Goal: Task Accomplishment & Management: Use online tool/utility

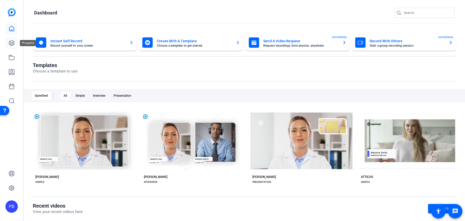
click at [12, 43] on icon at bounding box center [11, 43] width 5 height 5
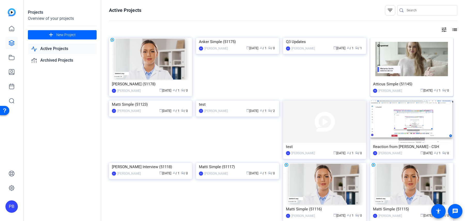
click at [431, 73] on img at bounding box center [411, 59] width 83 height 42
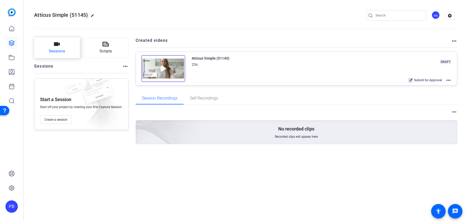
click at [77, 57] on button "Sessions" at bounding box center [57, 47] width 46 height 21
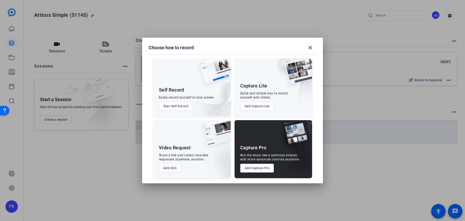
click at [175, 167] on button "Add UGC" at bounding box center [170, 168] width 22 height 9
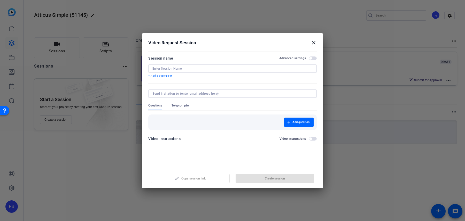
click at [314, 42] on mat-icon "close" at bounding box center [313, 43] width 6 height 6
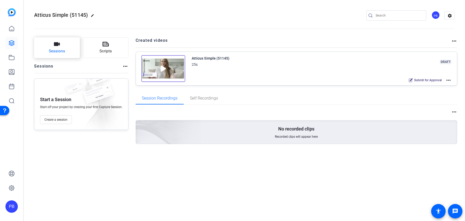
click at [62, 52] on span "Sessions" at bounding box center [57, 51] width 16 height 6
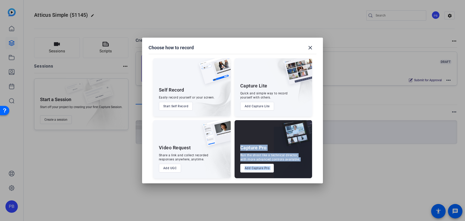
drag, startPoint x: 234, startPoint y: 121, endPoint x: 310, endPoint y: 146, distance: 80.1
click at [310, 146] on div "Self Record Easily record yourself or your screen. Start Self Record Capture Li…" at bounding box center [232, 115] width 168 height 125
click at [303, 164] on img at bounding box center [293, 153] width 38 height 52
click at [261, 170] on button "Add Capture Pro" at bounding box center [257, 168] width 34 height 9
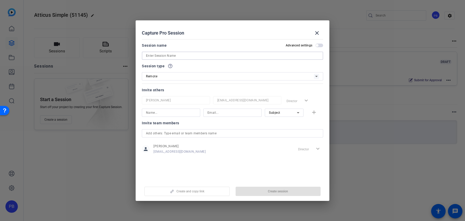
click at [207, 57] on input at bounding box center [232, 56] width 173 height 6
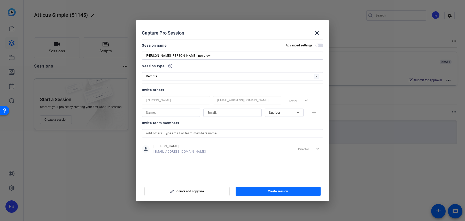
type input "[PERSON_NAME] [PERSON_NAME] Interview"
click at [289, 193] on span "button" at bounding box center [277, 191] width 85 height 12
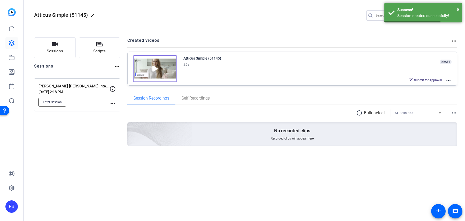
click at [62, 101] on button "Enter Session" at bounding box center [52, 102] width 28 height 9
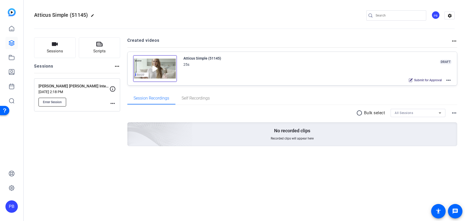
click at [56, 103] on span "Enter Session" at bounding box center [52, 102] width 19 height 4
click at [62, 47] on button "Sessions" at bounding box center [55, 47] width 42 height 21
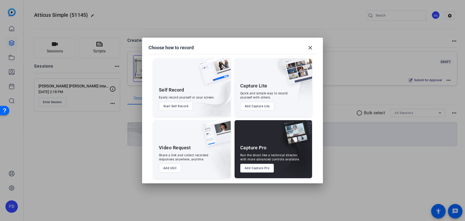
click at [250, 106] on button "Add Capture Lite" at bounding box center [257, 106] width 34 height 9
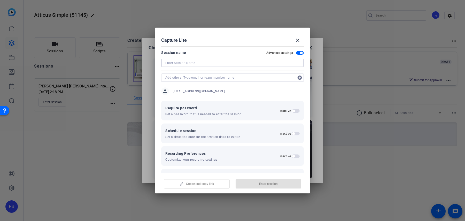
click at [233, 61] on input at bounding box center [232, 63] width 134 height 6
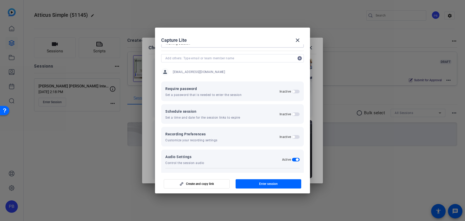
scroll to position [24, 0]
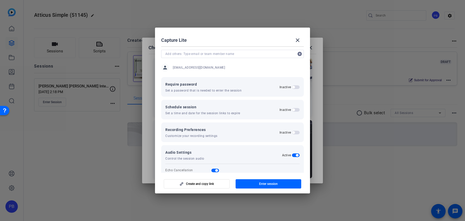
type input "Training Session"
click at [294, 87] on span "button" at bounding box center [293, 87] width 3 height 3
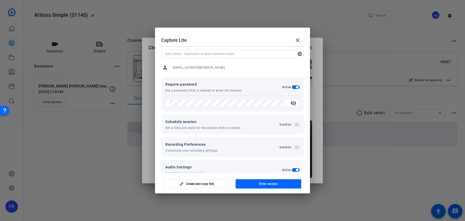
click at [294, 87] on span "button" at bounding box center [296, 87] width 8 height 4
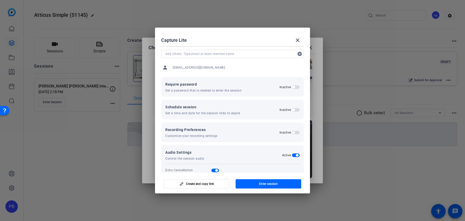
scroll to position [43, 0]
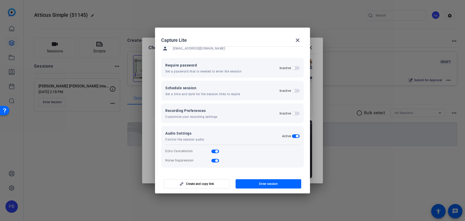
click at [295, 114] on span "button" at bounding box center [296, 114] width 8 height 4
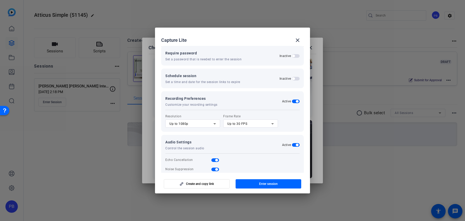
scroll to position [56, 0]
click at [210, 129] on div at bounding box center [192, 130] width 55 height 6
click at [210, 122] on div "Up to 1080p" at bounding box center [191, 123] width 44 height 6
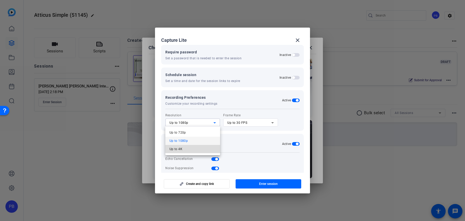
click at [200, 148] on mat-option "Up to 4K" at bounding box center [192, 149] width 55 height 8
click at [247, 120] on div "Up to 30 FPS" at bounding box center [249, 123] width 44 height 6
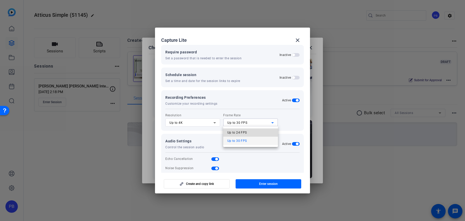
click at [244, 131] on span "Up to 24 FPS" at bounding box center [237, 133] width 20 height 6
click at [201, 124] on div "Up to 4K" at bounding box center [191, 123] width 44 height 6
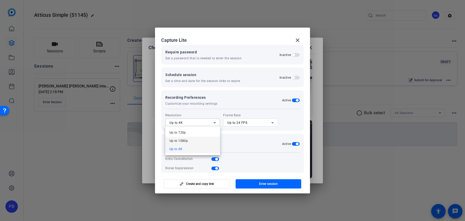
click at [198, 139] on mat-option "Up to 1080p" at bounding box center [192, 141] width 55 height 8
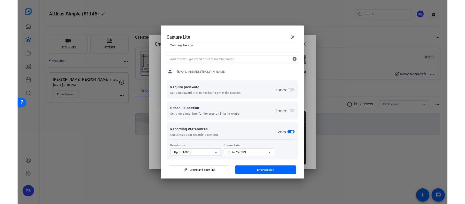
scroll to position [3, 0]
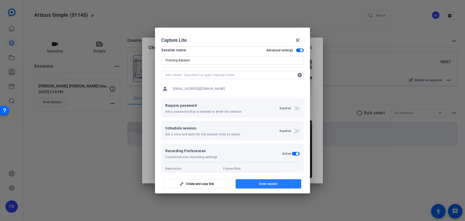
click at [258, 181] on span "button" at bounding box center [268, 184] width 66 height 12
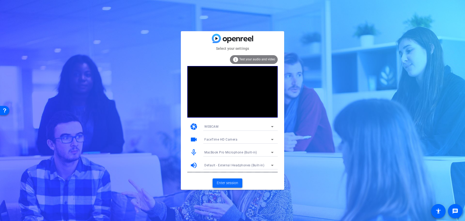
click at [238, 182] on span "Enter session" at bounding box center [227, 182] width 21 height 5
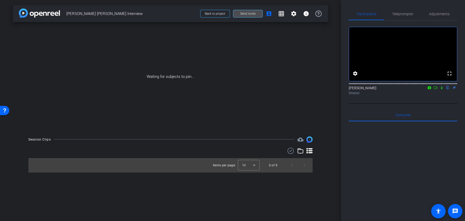
click at [257, 15] on span at bounding box center [247, 13] width 29 height 12
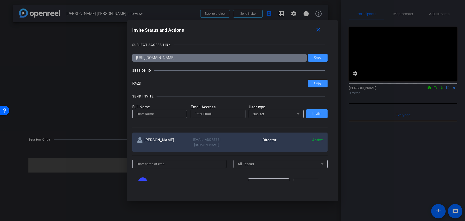
click at [291, 61] on input "https://capture.openreel.com/subject/MODE_OTP?otp=R42D" at bounding box center [219, 58] width 174 height 8
click at [320, 32] on mat-icon "close" at bounding box center [318, 30] width 6 height 6
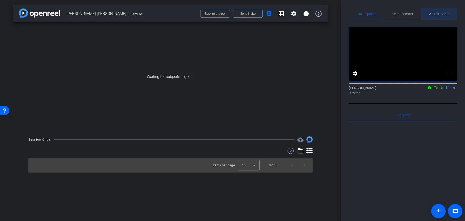
click at [437, 14] on span "Adjustments" at bounding box center [439, 14] width 20 height 4
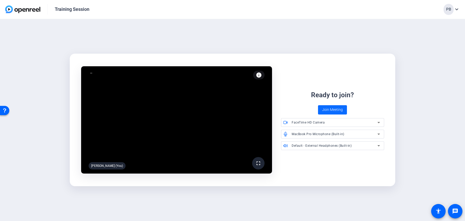
click at [339, 111] on span "Join Meeting" at bounding box center [332, 109] width 21 height 5
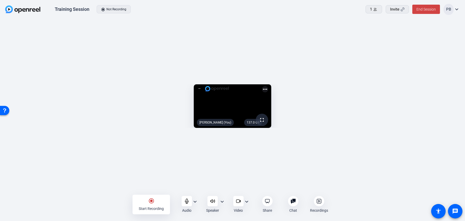
click at [150, 199] on mat-icon "radio_button_checked" at bounding box center [151, 201] width 6 height 6
click at [150, 199] on mat-icon "stop_circle" at bounding box center [151, 201] width 6 height 6
click at [266, 202] on icon at bounding box center [267, 201] width 5 height 5
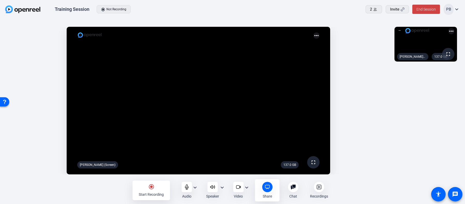
click at [152, 188] on mat-icon "radio_button_checked" at bounding box center [151, 187] width 6 height 6
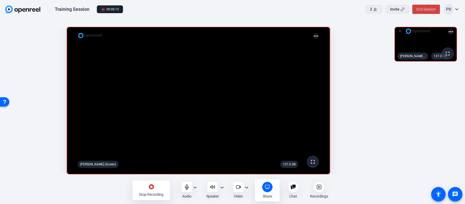
click at [151, 188] on mat-icon "stop_circle" at bounding box center [151, 187] width 6 height 6
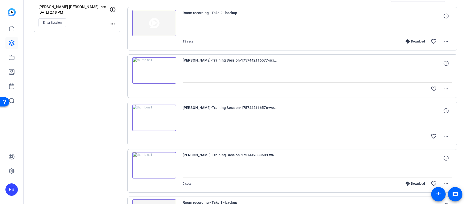
scroll to position [115, 0]
click at [159, 95] on div "[PERSON_NAME]-Training Session-1757442116577-screen favorite_border more_horiz" at bounding box center [292, 77] width 330 height 44
click at [13, 73] on icon at bounding box center [12, 72] width 6 height 6
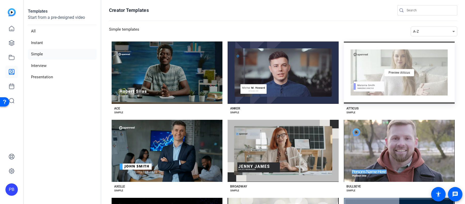
click at [438, 64] on div "Preview Atticus" at bounding box center [398, 73] width 111 height 62
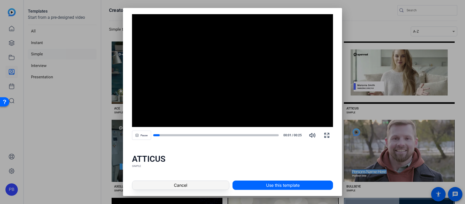
click at [217, 189] on span at bounding box center [180, 185] width 97 height 12
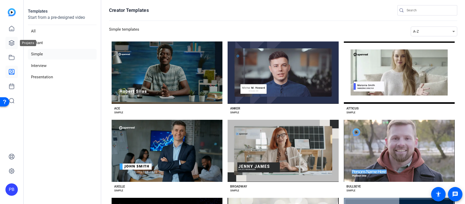
click at [11, 44] on icon at bounding box center [11, 43] width 5 height 5
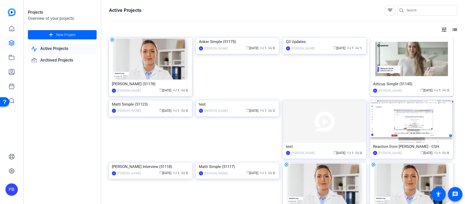
click at [405, 74] on img at bounding box center [411, 59] width 83 height 42
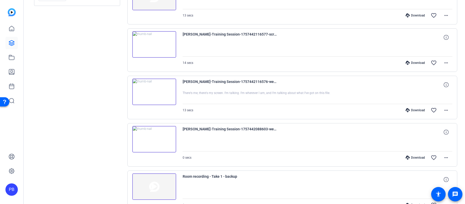
scroll to position [143, 0]
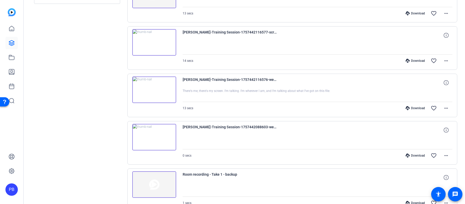
click at [159, 93] on img at bounding box center [154, 90] width 44 height 27
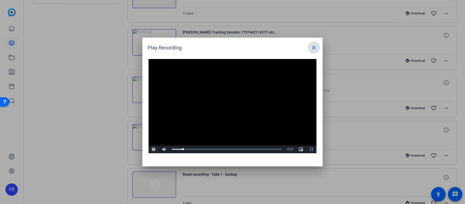
click at [155, 150] on span "Video Player" at bounding box center [153, 150] width 10 height 0
click at [314, 50] on mat-icon "close" at bounding box center [313, 48] width 6 height 6
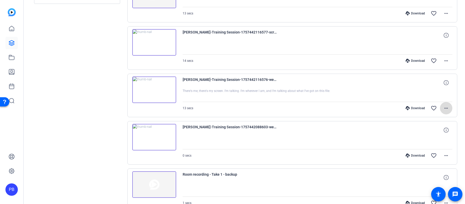
click at [449, 107] on mat-icon "more_horiz" at bounding box center [446, 108] width 6 height 6
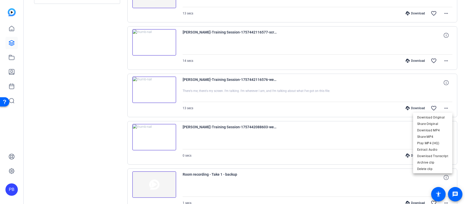
click at [13, 45] on div at bounding box center [232, 102] width 465 height 204
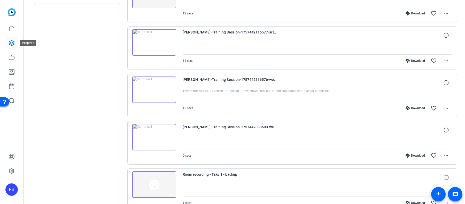
click at [13, 45] on icon at bounding box center [12, 43] width 6 height 6
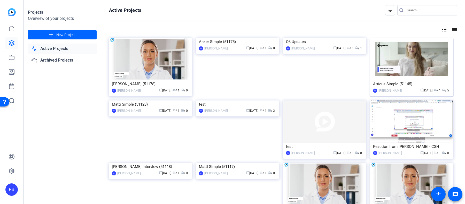
click at [389, 67] on img at bounding box center [411, 59] width 83 height 42
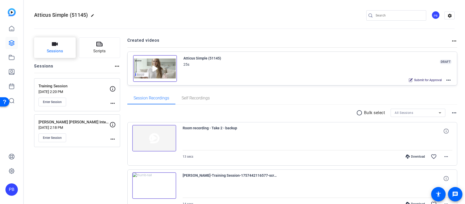
click at [69, 48] on button "Sessions" at bounding box center [55, 47] width 42 height 21
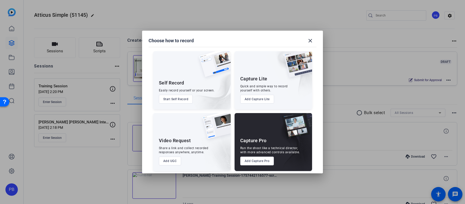
click at [171, 161] on button "Add UGC" at bounding box center [170, 161] width 22 height 9
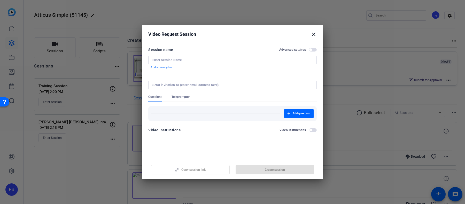
click at [247, 59] on input at bounding box center [232, 60] width 160 height 4
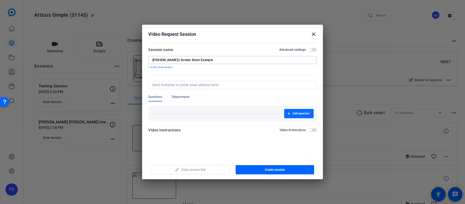
type input "[PERSON_NAME]'s Screen Share Example"
click at [301, 113] on span "Add question" at bounding box center [300, 114] width 17 height 4
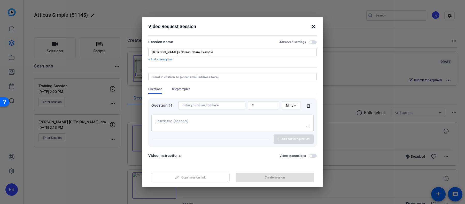
click at [220, 104] on input at bounding box center [211, 105] width 58 height 4
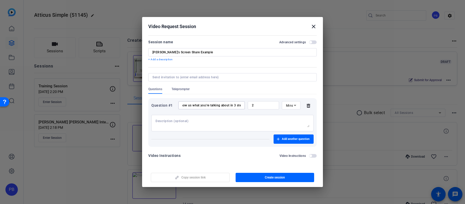
scroll to position [0, 7]
type input "Show us what you're talking about in 3 steps"
drag, startPoint x: 265, startPoint y: 105, endPoint x: 240, endPoint y: 103, distance: 24.6
click at [240, 103] on div "Question #1 Show us what you're talking about in 3 steps 2 Mins" at bounding box center [232, 105] width 162 height 8
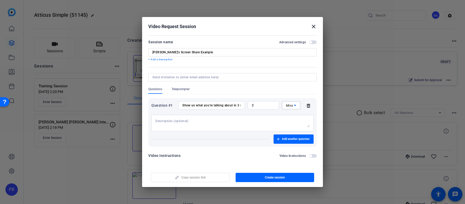
click at [294, 103] on icon at bounding box center [295, 105] width 6 height 6
click at [292, 149] on span "No Time Limit" at bounding box center [291, 146] width 10 height 19
click at [307, 106] on icon at bounding box center [308, 106] width 10 height 4
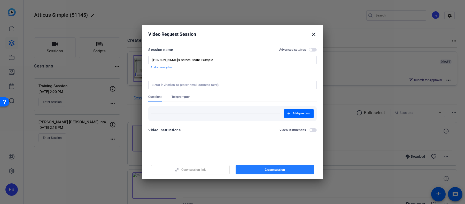
click at [253, 170] on span "button" at bounding box center [274, 170] width 79 height 12
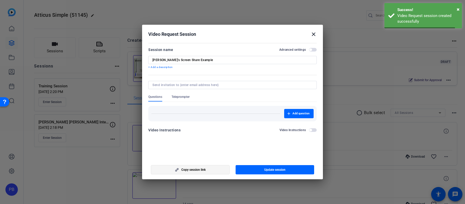
click at [223, 171] on span "button" at bounding box center [190, 170] width 78 height 12
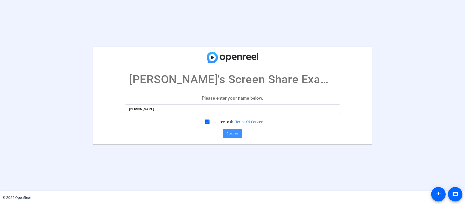
click at [233, 137] on span "Continue" at bounding box center [232, 134] width 11 height 8
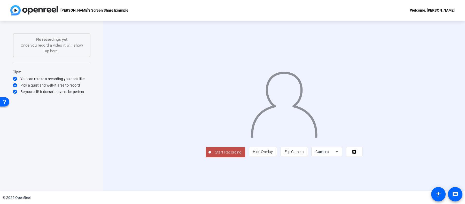
scroll to position [7, 0]
click at [340, 155] on icon at bounding box center [336, 152] width 6 height 6
click at [388, 171] on span "Screen And Camera" at bounding box center [391, 168] width 27 height 12
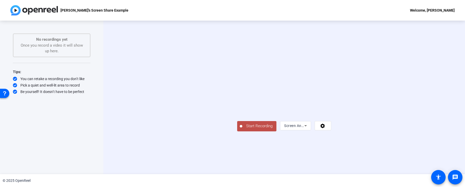
scroll to position [16, 0]
click at [242, 129] on span "Start Recording" at bounding box center [259, 126] width 34 height 6
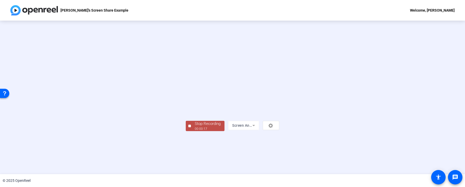
click at [195, 131] on div "00:00:17" at bounding box center [208, 129] width 26 height 5
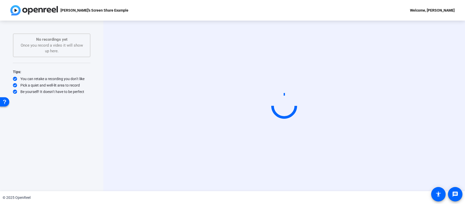
scroll to position [0, 0]
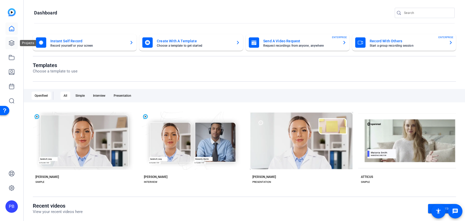
click at [15, 46] on link at bounding box center [11, 43] width 12 height 12
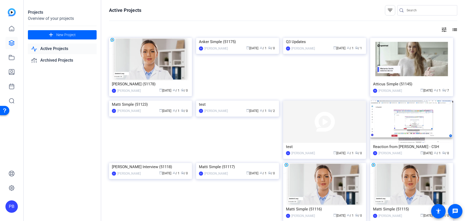
click at [437, 71] on img at bounding box center [411, 59] width 83 height 42
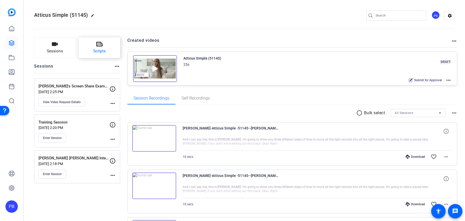
click at [115, 52] on button "Scripts" at bounding box center [100, 47] width 42 height 21
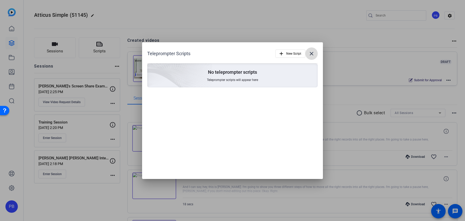
click at [312, 57] on mat-icon "close" at bounding box center [311, 54] width 6 height 6
